Goal: Find specific page/section: Find specific page/section

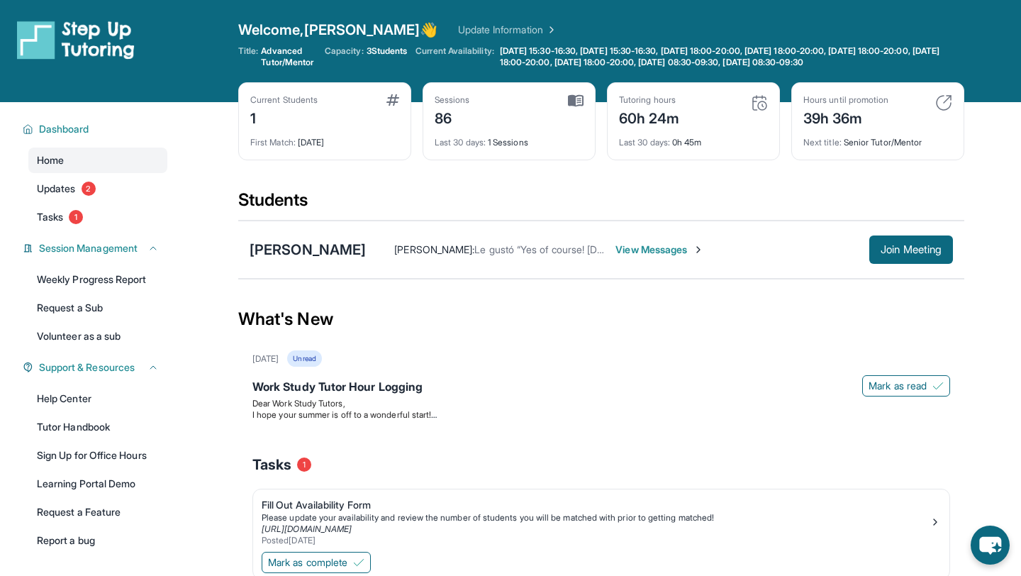
click at [946, 91] on div "Hours until promotion 39h 36m Next title : Senior Tutor/Mentor" at bounding box center [877, 121] width 173 height 78
click at [943, 107] on img at bounding box center [943, 102] width 17 height 17
click at [476, 28] on link "Update Information" at bounding box center [507, 30] width 99 height 14
click at [60, 217] on span "Tasks" at bounding box center [50, 217] width 26 height 14
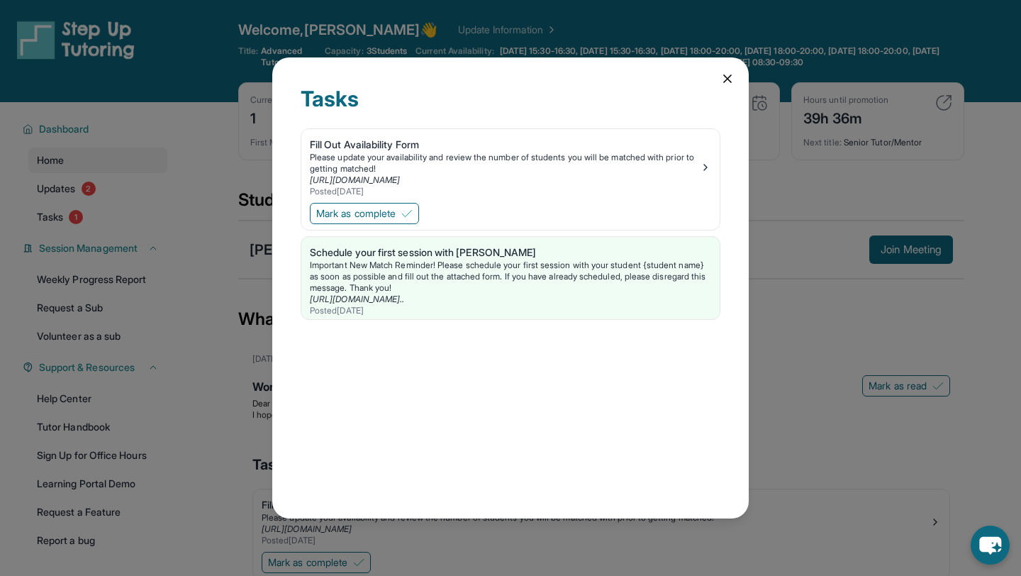
click at [722, 84] on icon at bounding box center [727, 79] width 14 height 14
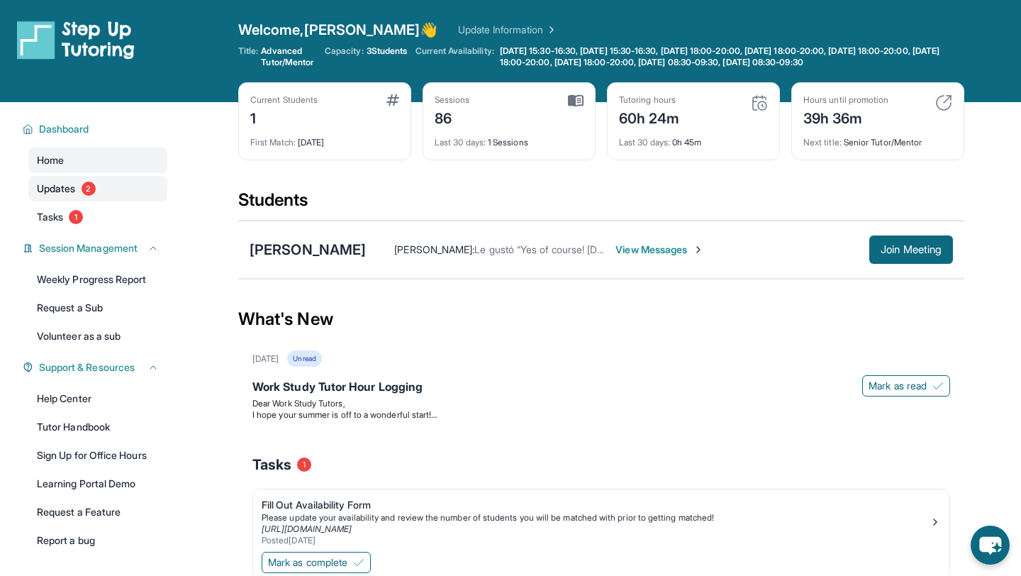
click at [46, 179] on link "Updates 2" at bounding box center [97, 189] width 139 height 26
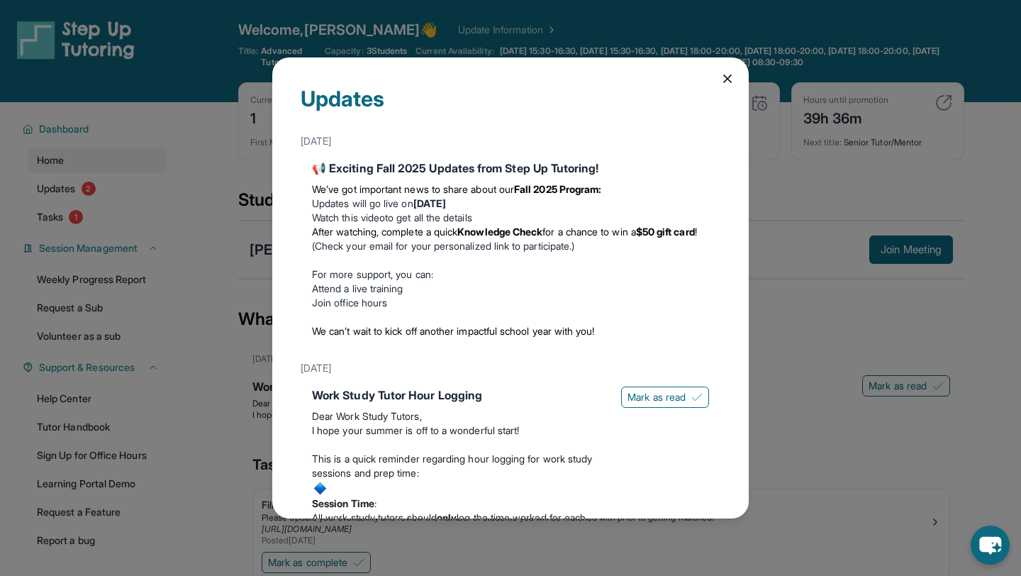
click at [734, 90] on div "Updates [DATE] 📢 Exciting Fall 2025 Updates from Step Up Tutoring! We’ve got im…" at bounding box center [510, 287] width 476 height 461
click at [729, 79] on icon at bounding box center [727, 79] width 14 height 14
